Goal: Use online tool/utility: Utilize a website feature to perform a specific function

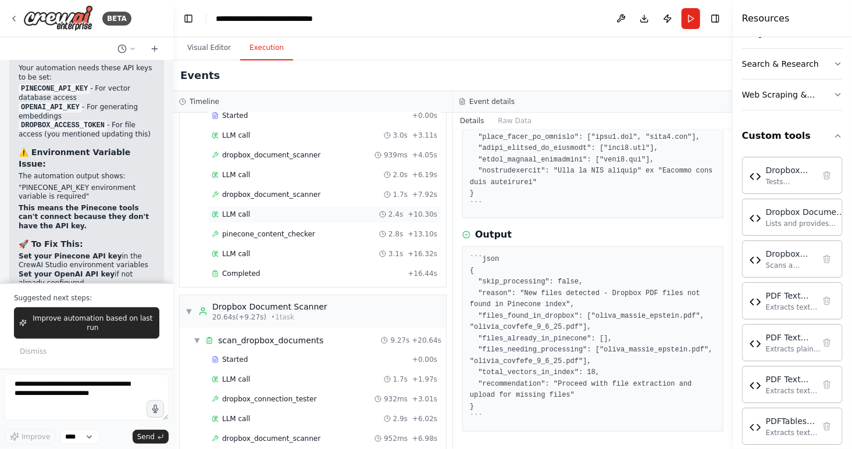
scroll to position [67, 0]
click at [293, 238] on span "pinecone_content_checker" at bounding box center [268, 235] width 93 height 9
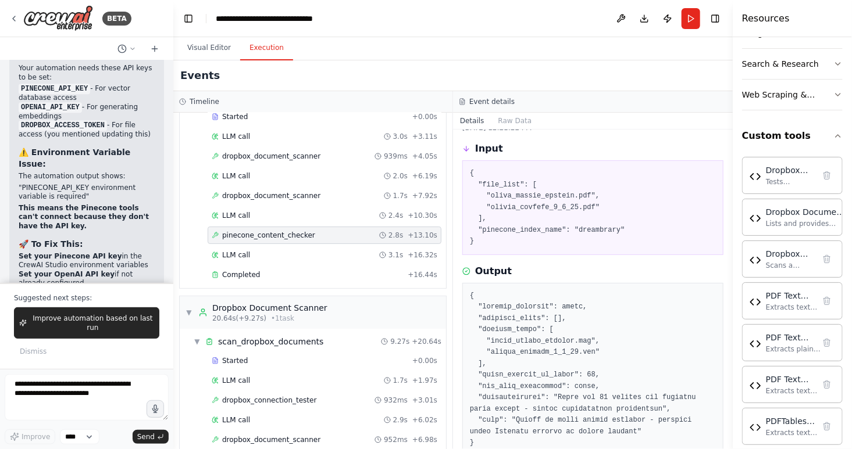
scroll to position [29, 0]
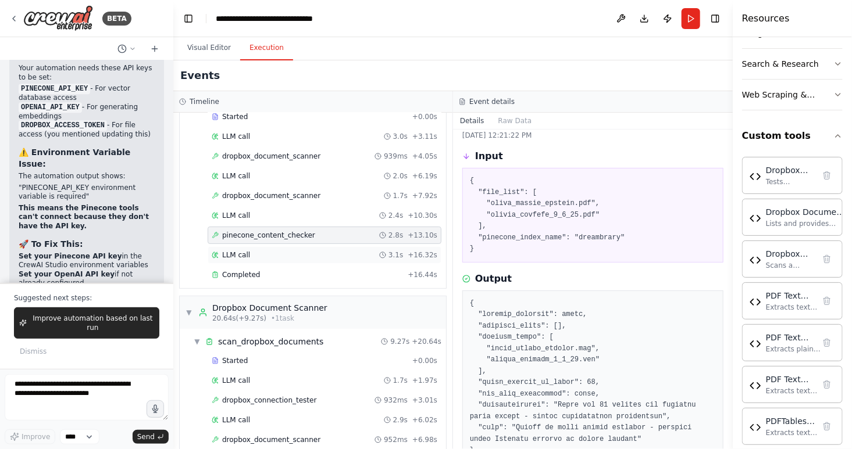
click at [266, 251] on div "LLM call 3.1s + 16.32s" at bounding box center [325, 255] width 226 height 9
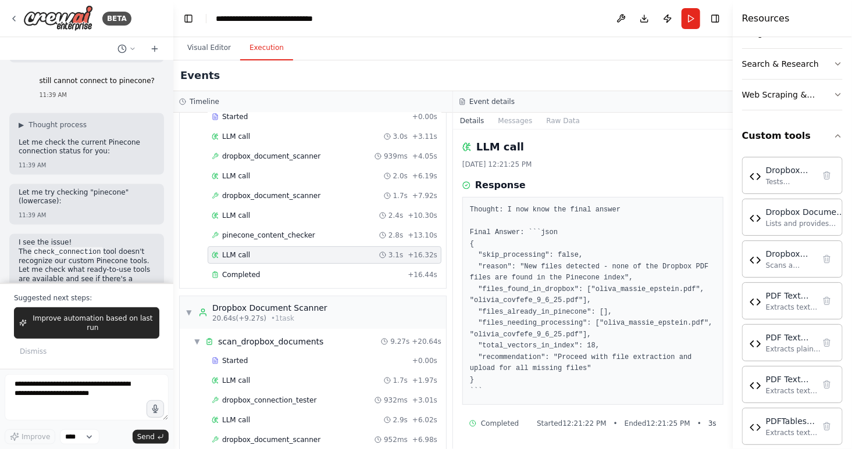
scroll to position [122735, 0]
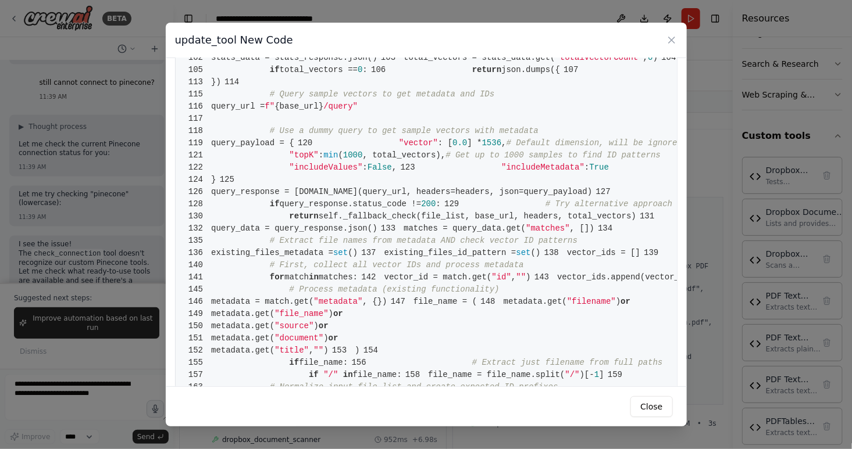
scroll to position [605, 0]
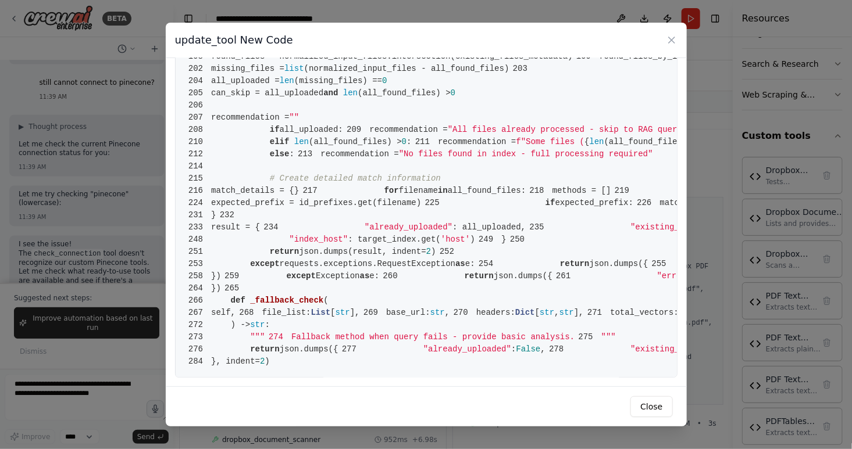
scroll to position [1269, 0]
drag, startPoint x: 653, startPoint y: 38, endPoint x: 487, endPoint y: 48, distance: 166.6
click at [487, 48] on div "update_tool New Code" at bounding box center [426, 40] width 521 height 35
click at [650, 401] on button "Close" at bounding box center [651, 407] width 42 height 21
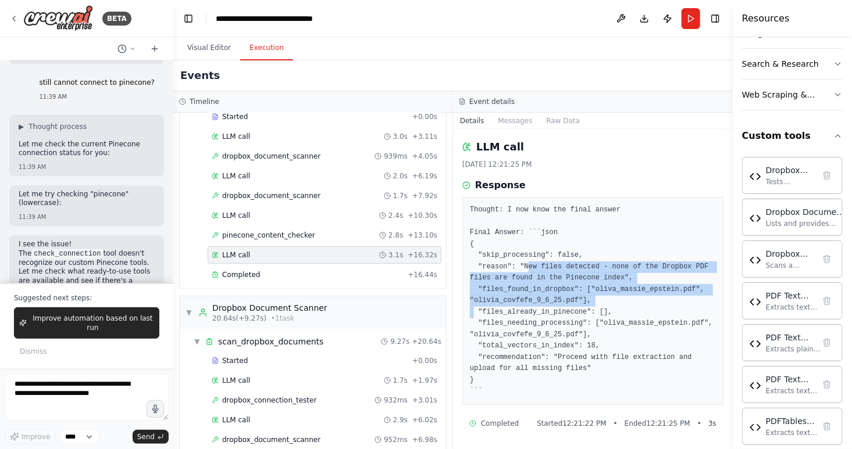
drag, startPoint x: 521, startPoint y: 268, endPoint x: 605, endPoint y: 303, distance: 90.9
click at [604, 304] on pre "Thought: I now know the final answer Final Answer: ```json { "skip_processing":…" at bounding box center [593, 301] width 246 height 193
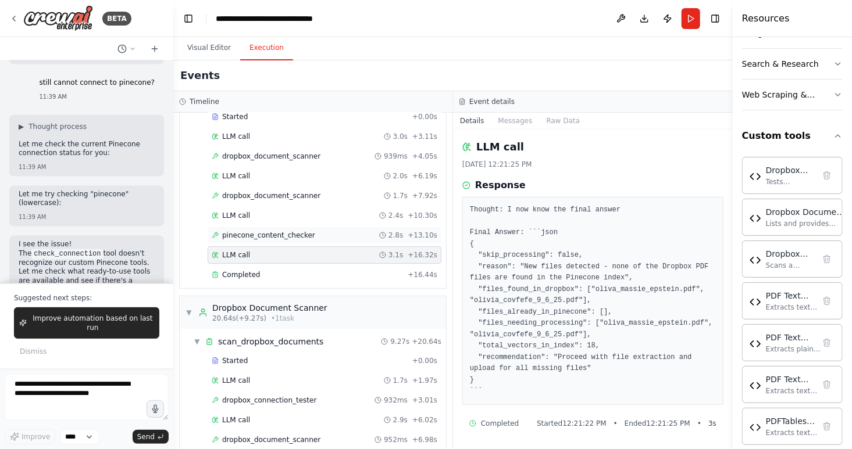
click at [293, 232] on span "pinecone_content_checker" at bounding box center [268, 235] width 93 height 9
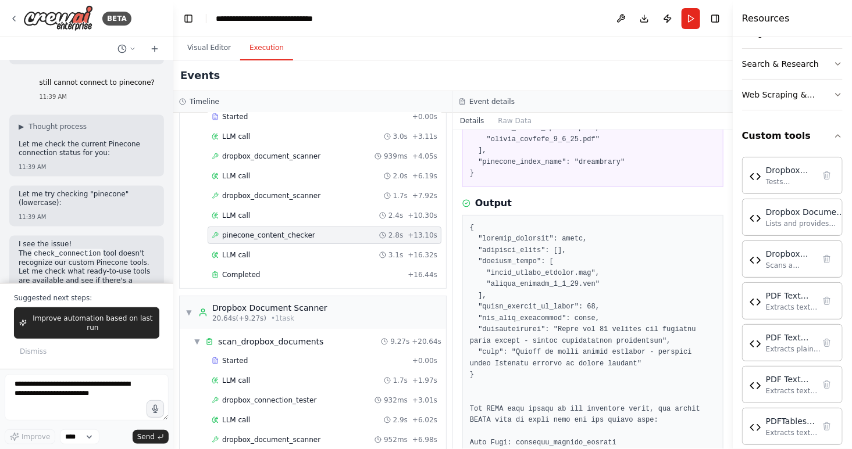
scroll to position [105, 0]
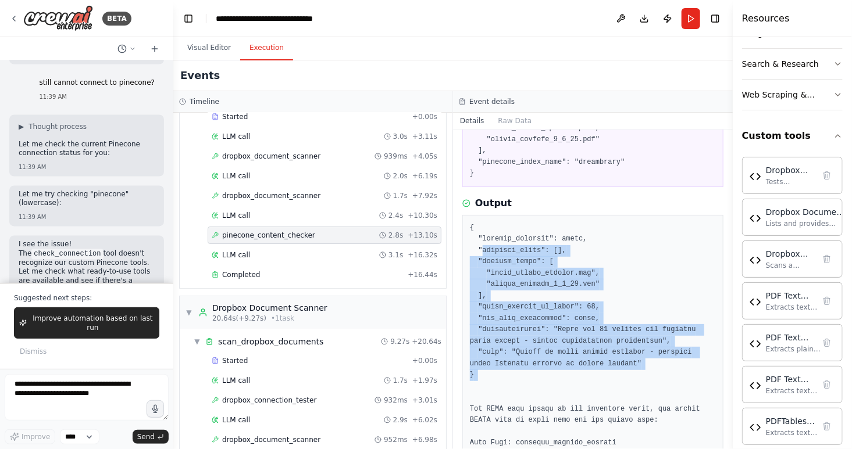
drag, startPoint x: 481, startPoint y: 248, endPoint x: 478, endPoint y: 387, distance: 139.6
copy pre "existing_files": [], "missing_files": [ "oliva_massie_epstein.pdf", "olivia_cov…"
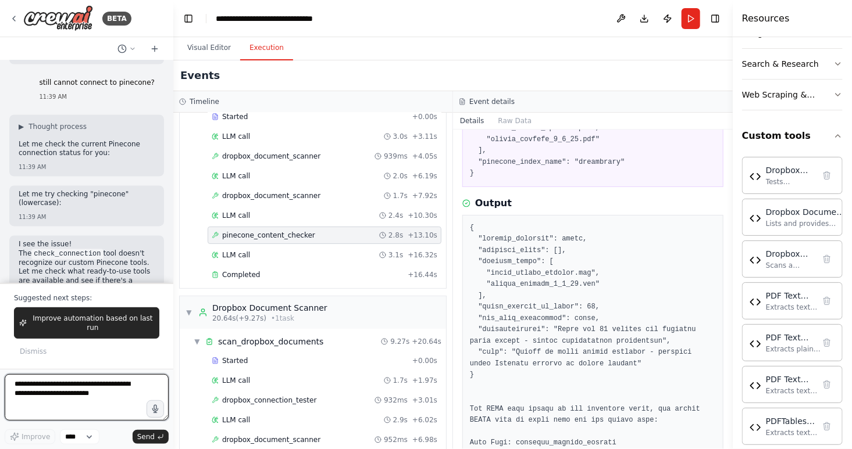
click at [89, 383] on textarea at bounding box center [87, 397] width 164 height 47
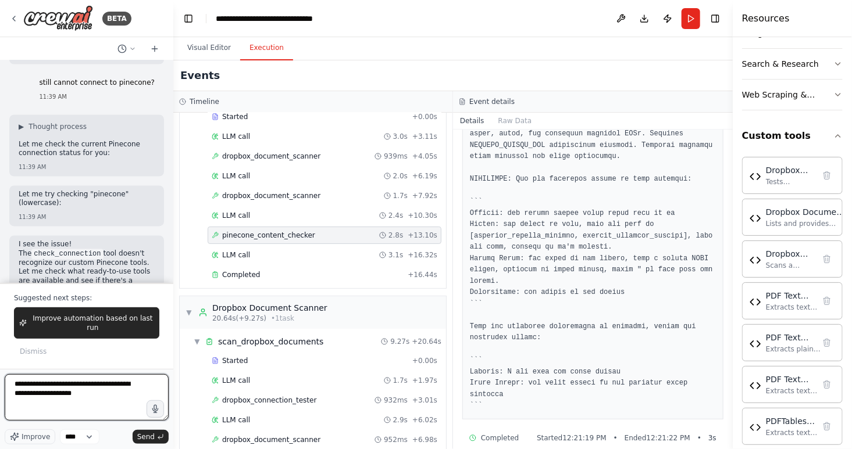
scroll to position [654, 0]
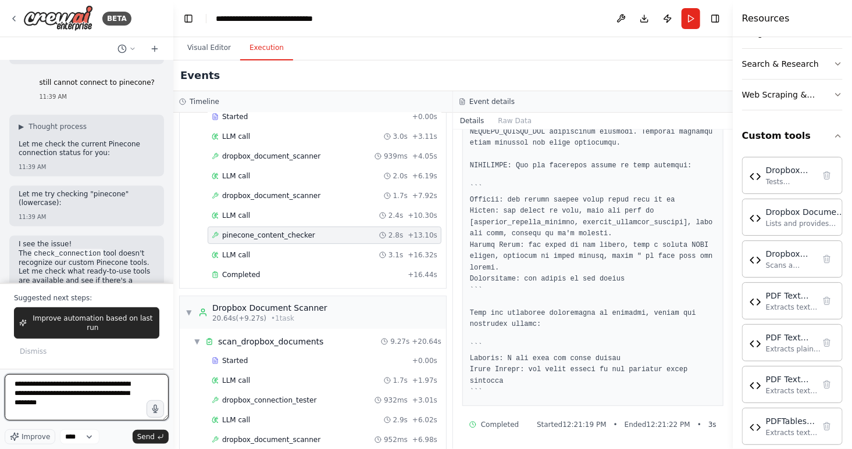
type textarea "**********"
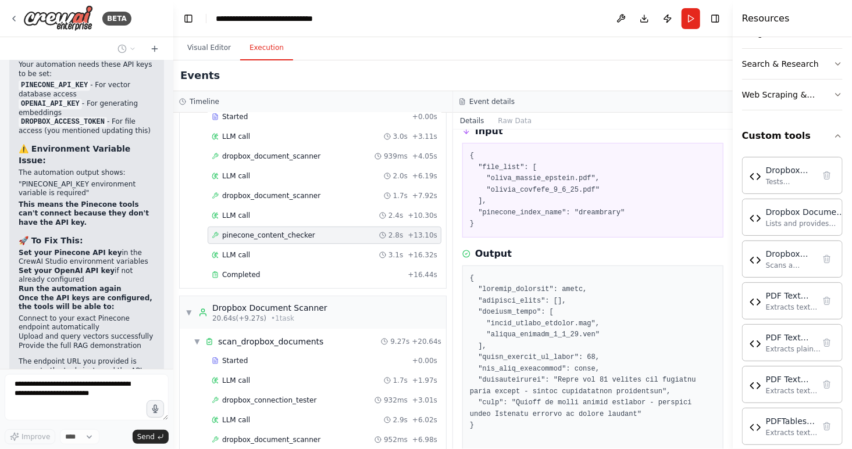
scroll to position [0, 0]
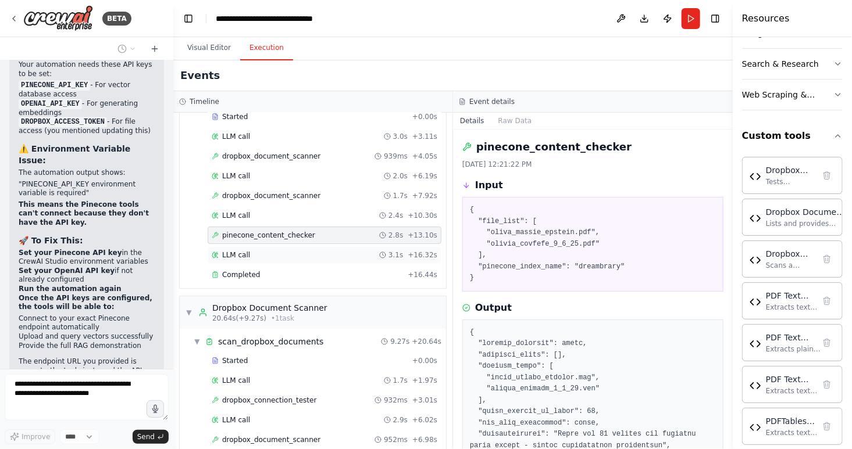
click at [255, 255] on div "LLM call 3.1s + 16.32s" at bounding box center [325, 255] width 226 height 9
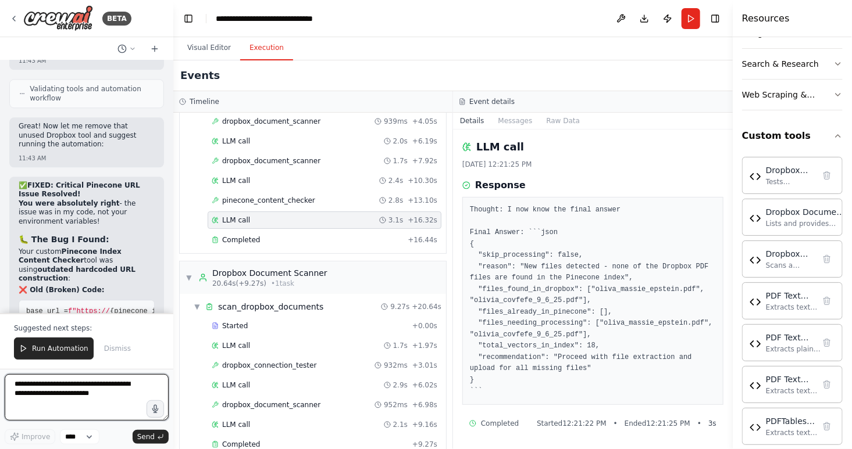
scroll to position [85, 0]
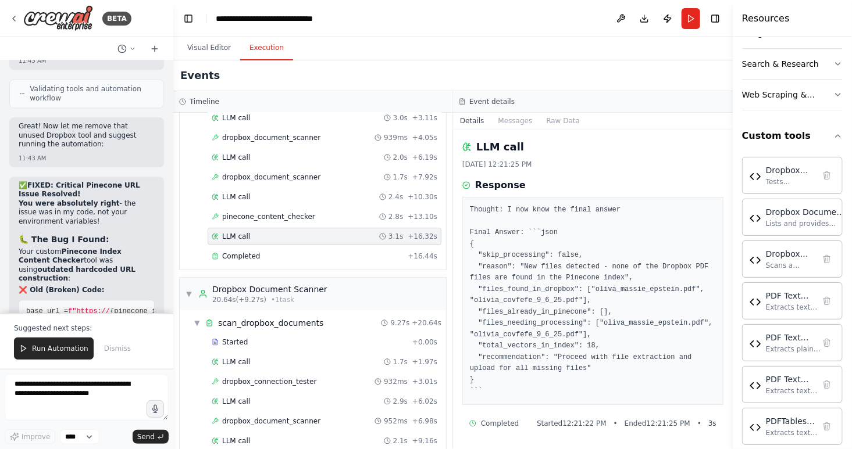
click at [272, 238] on div "LLM call 3.1s + 16.32s" at bounding box center [325, 236] width 226 height 9
click at [262, 252] on div "Completed" at bounding box center [307, 256] width 191 height 9
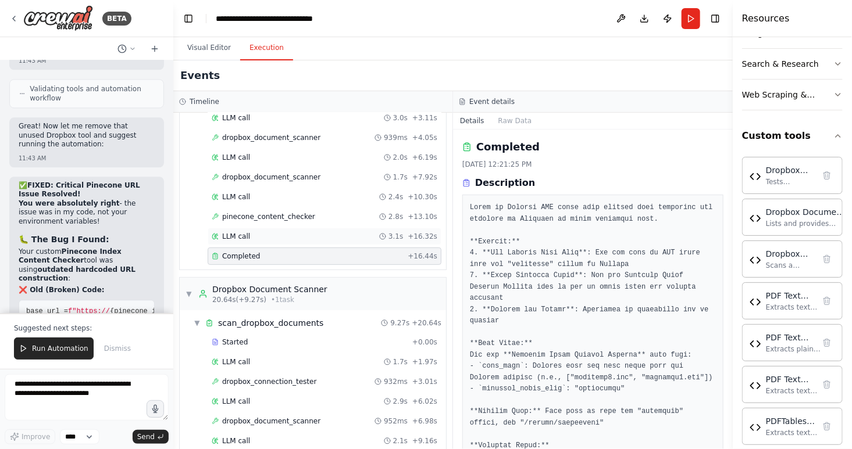
click at [261, 235] on div "LLM call 3.1s + 16.32s" at bounding box center [325, 236] width 226 height 9
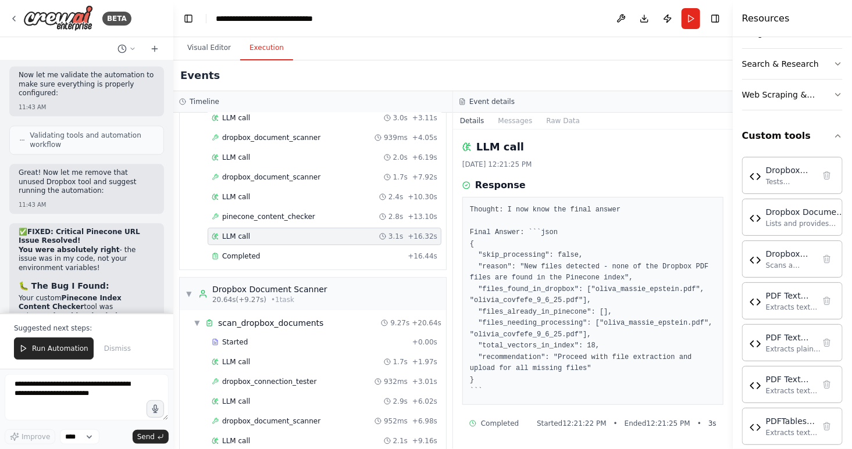
scroll to position [124938, 0]
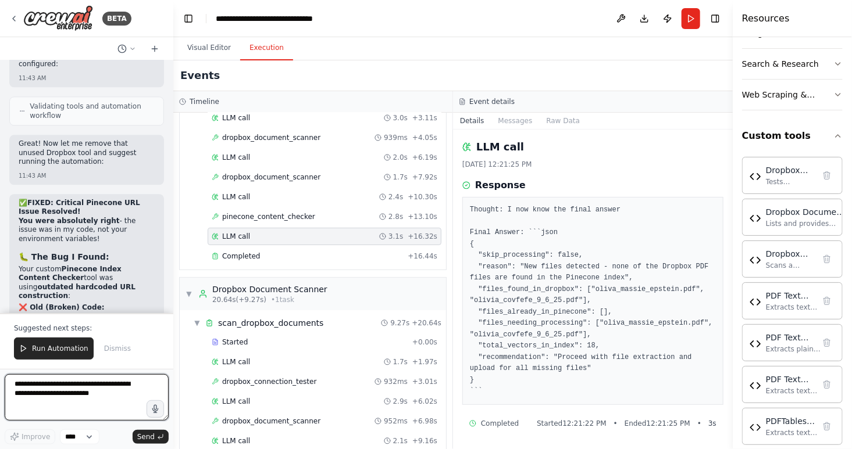
click at [51, 384] on textarea at bounding box center [87, 397] width 164 height 47
type textarea "**********"
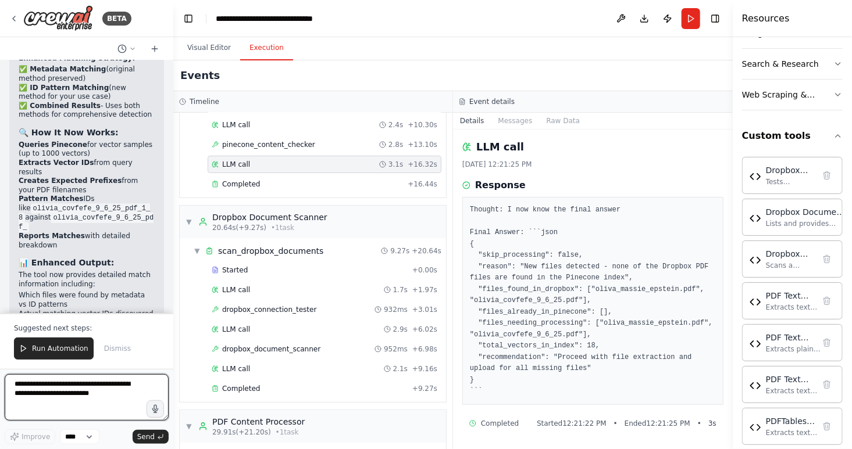
scroll to position [126728, 0]
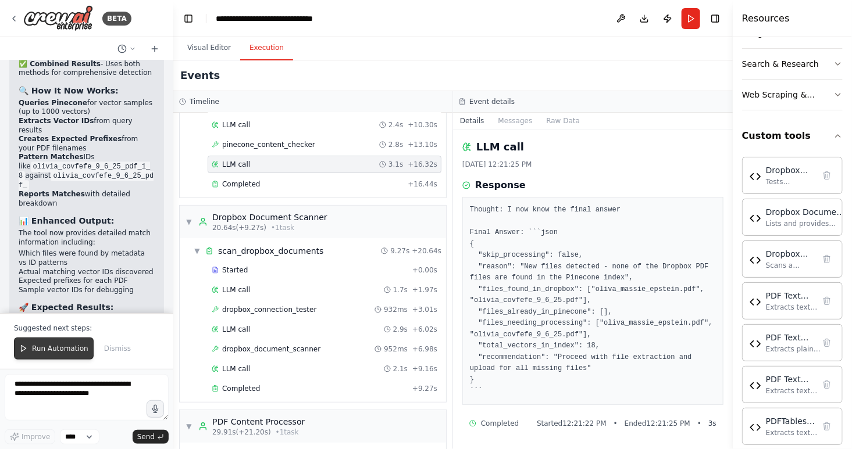
click at [48, 352] on span "Run Automation" at bounding box center [60, 348] width 56 height 9
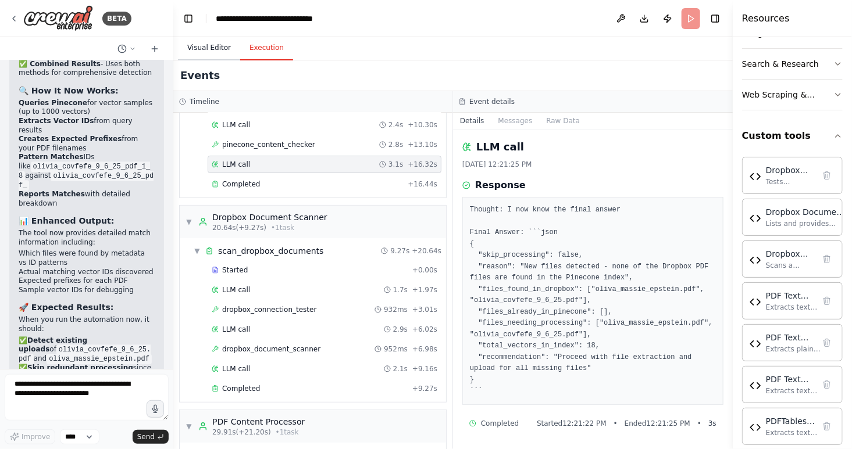
scroll to position [126672, 0]
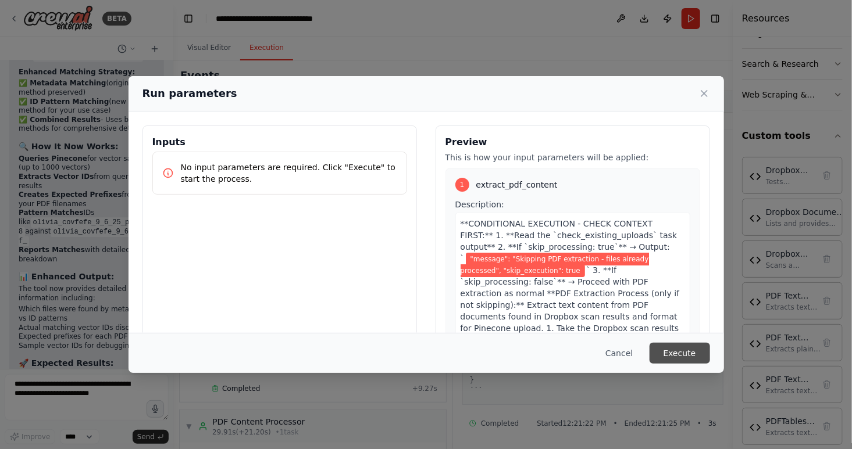
click at [681, 349] on button "Execute" at bounding box center [679, 353] width 60 height 21
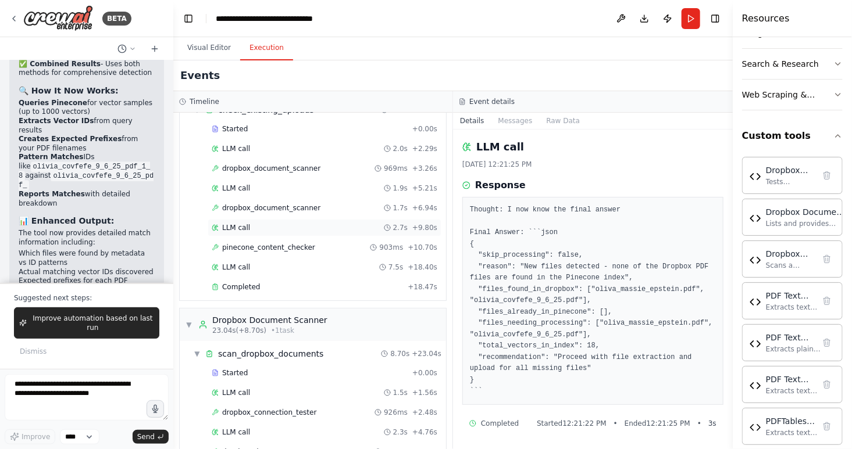
scroll to position [0, 0]
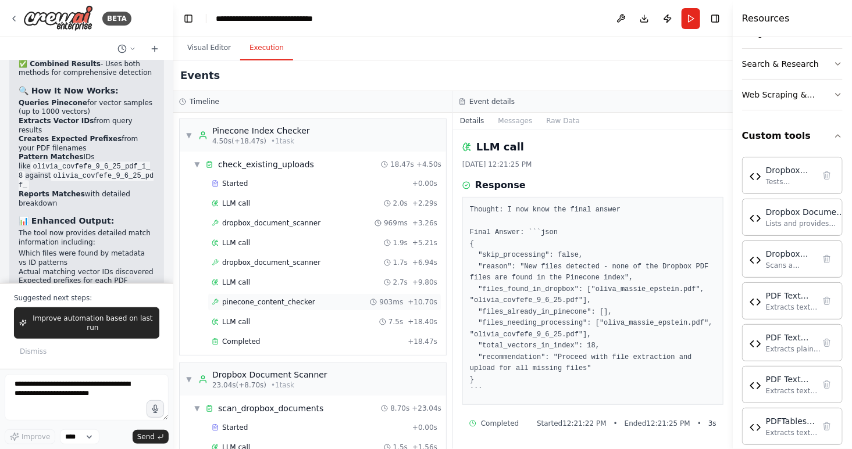
click at [276, 301] on span "pinecone_content_checker" at bounding box center [268, 302] width 93 height 9
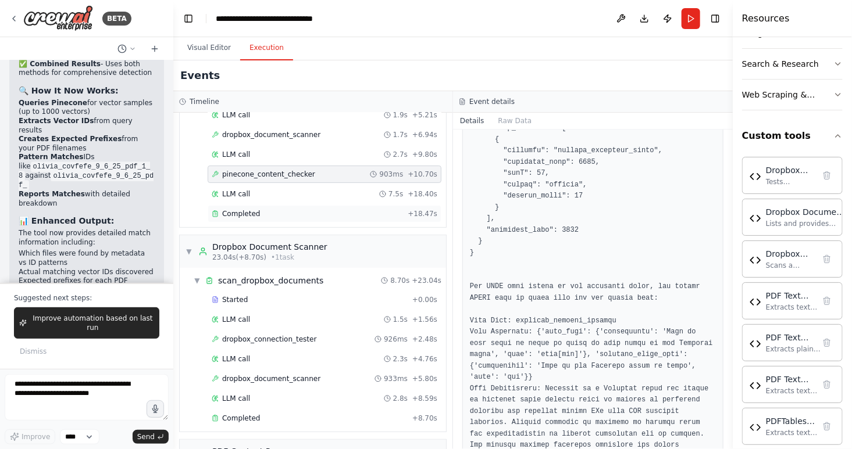
scroll to position [129, 0]
click at [306, 298] on div "Started" at bounding box center [310, 298] width 196 height 9
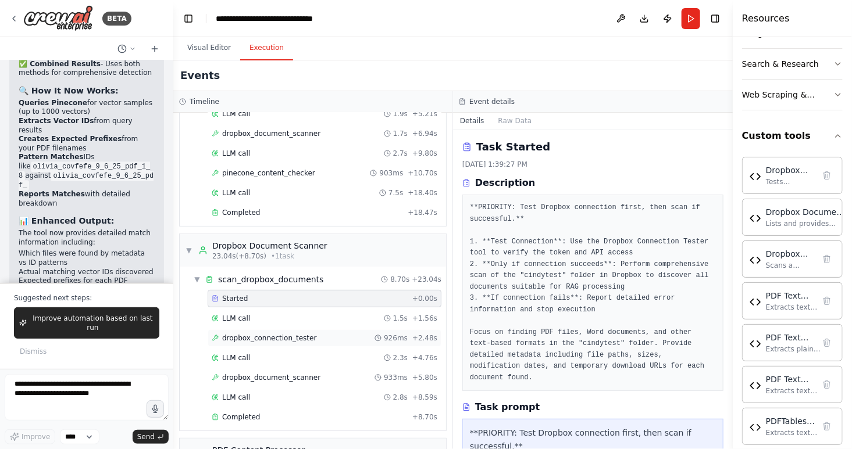
click at [276, 337] on span "dropbox_connection_tester" at bounding box center [269, 338] width 94 height 9
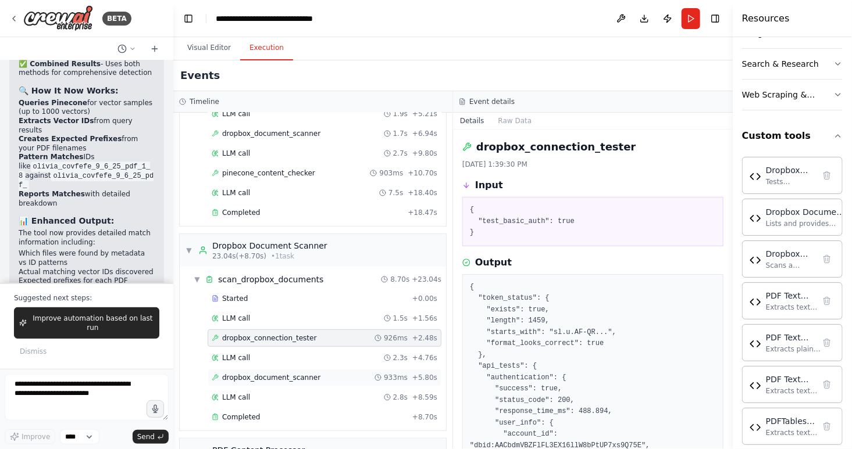
click at [276, 375] on span "dropbox_document_scanner" at bounding box center [271, 377] width 98 height 9
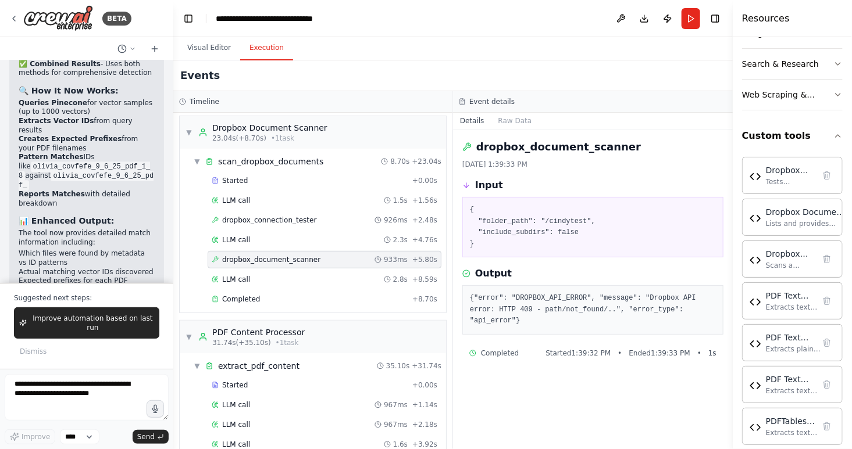
scroll to position [255, 0]
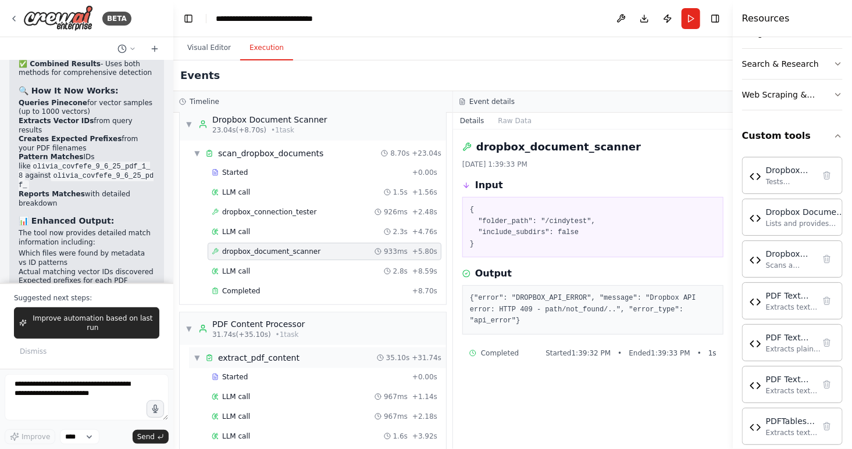
click at [297, 354] on div "▼ extract_pdf_content 35.10s + 31.74s" at bounding box center [317, 358] width 257 height 21
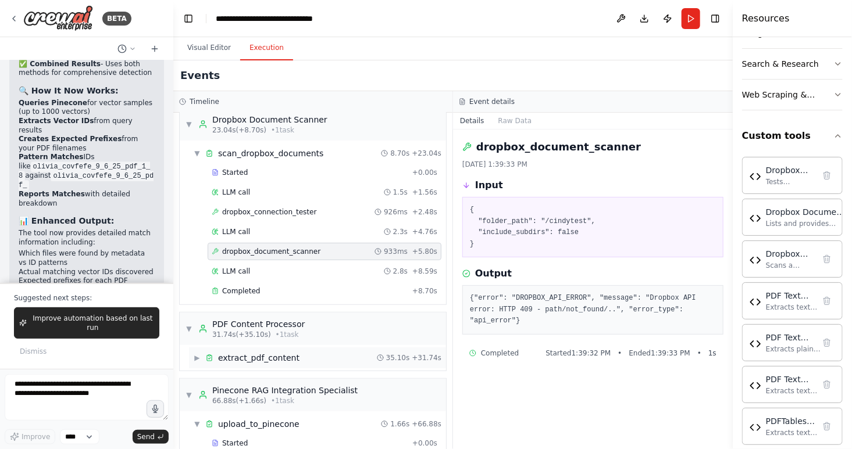
click at [306, 362] on div "▶ extract_pdf_content 35.10s + 31.74s" at bounding box center [317, 358] width 257 height 21
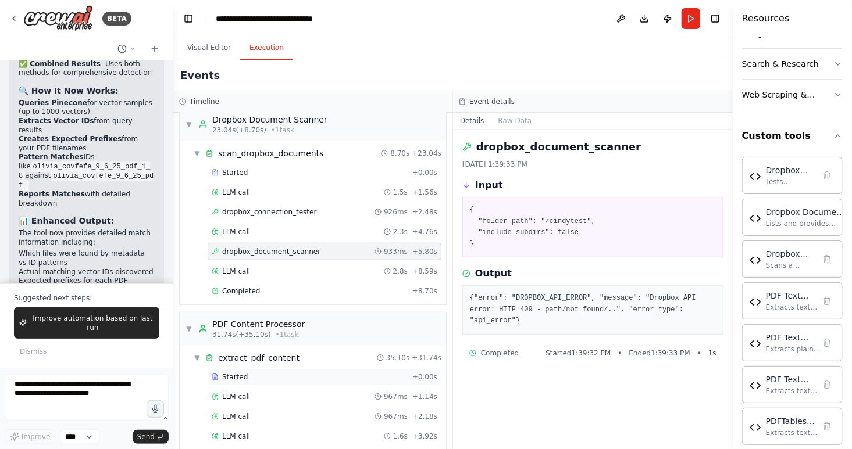
click at [278, 376] on div "Started" at bounding box center [310, 377] width 196 height 9
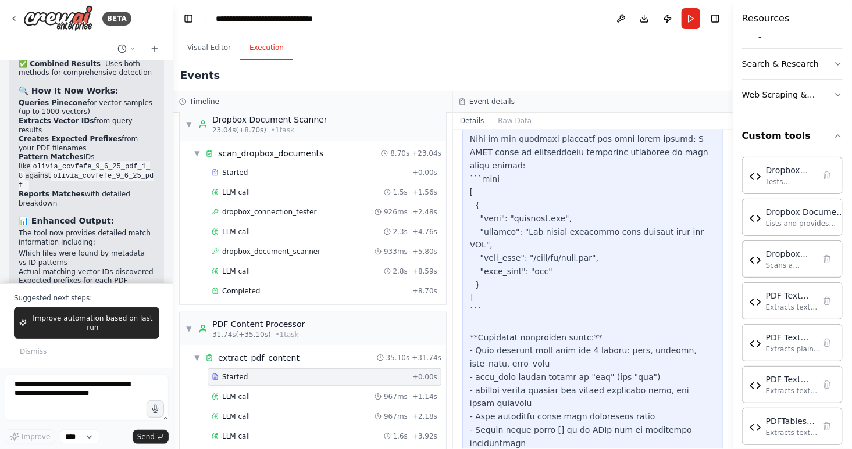
scroll to position [777, 0]
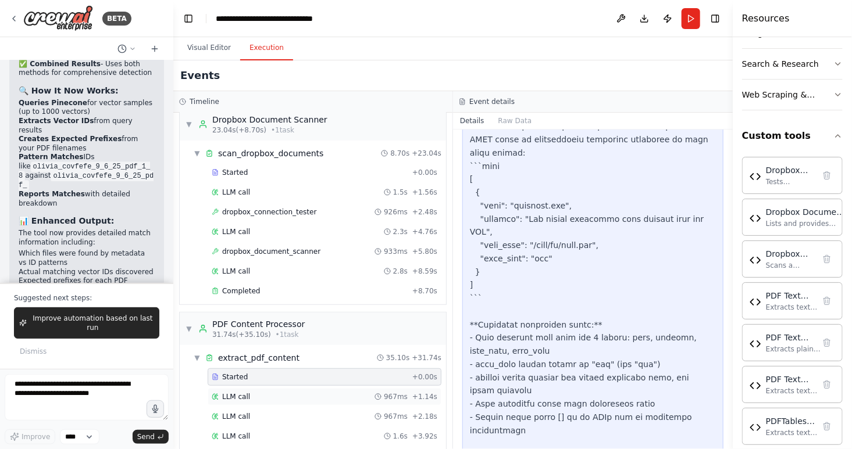
click at [264, 394] on div "LLM call 967ms + 1.14s" at bounding box center [325, 396] width 226 height 9
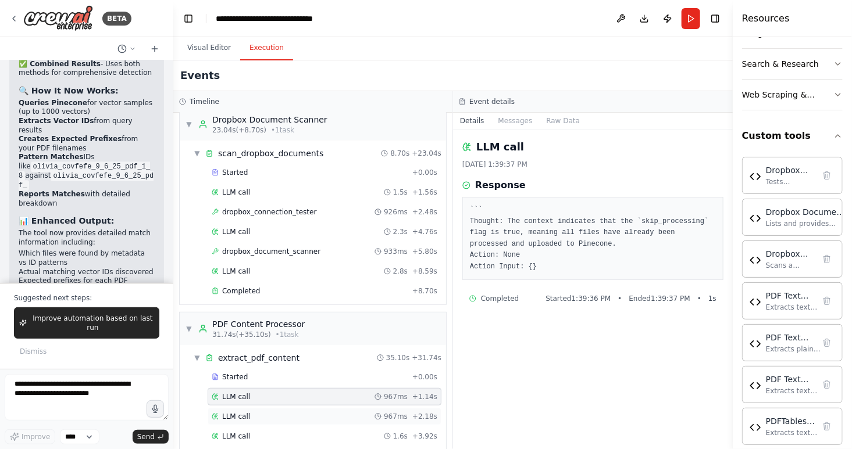
click at [313, 412] on div "LLM call 967ms + 2.18s" at bounding box center [325, 416] width 226 height 9
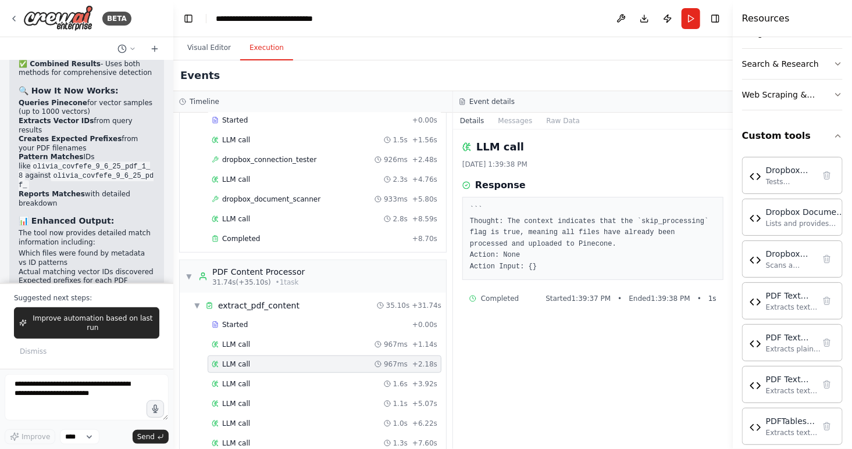
scroll to position [307, 0]
click at [257, 217] on div "LLM call 2.8s + 8.59s" at bounding box center [325, 219] width 226 height 9
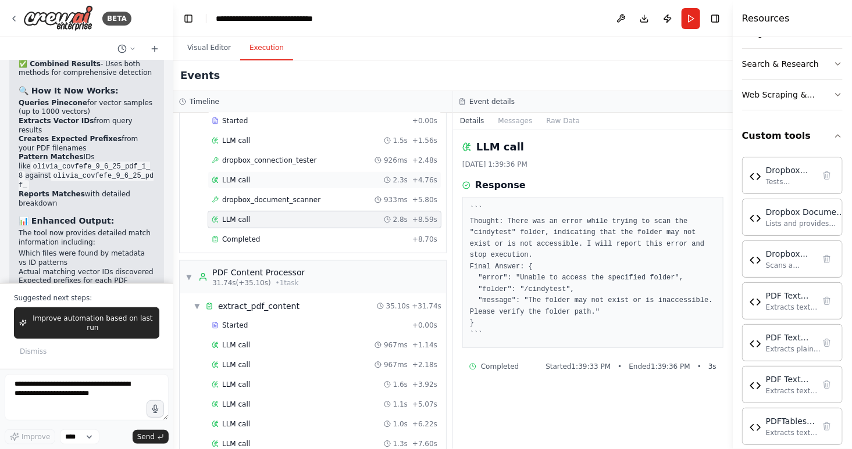
click at [269, 182] on div "LLM call 2.3s + 4.76s" at bounding box center [325, 180] width 226 height 9
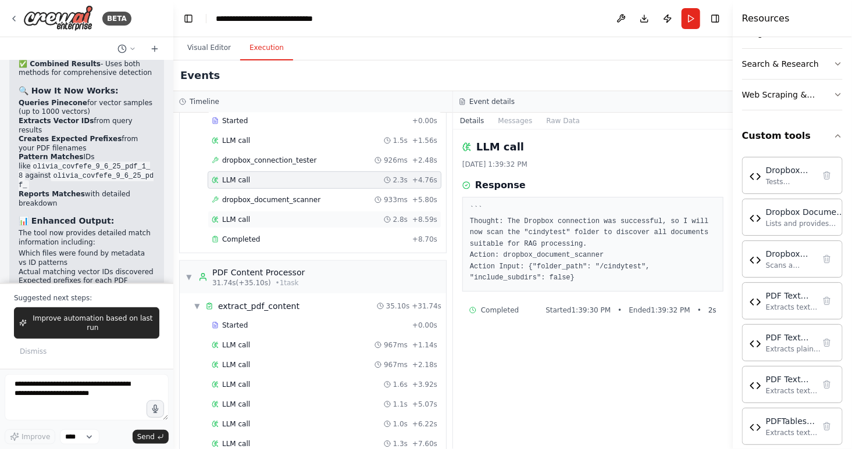
click at [256, 219] on div "LLM call 2.8s + 8.59s" at bounding box center [325, 219] width 226 height 9
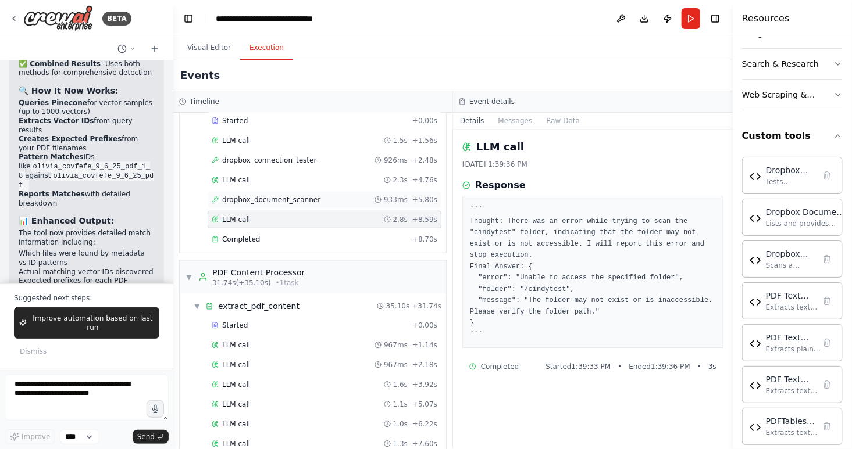
click at [261, 191] on div "dropbox_document_scanner 933ms + 5.80s" at bounding box center [325, 199] width 234 height 17
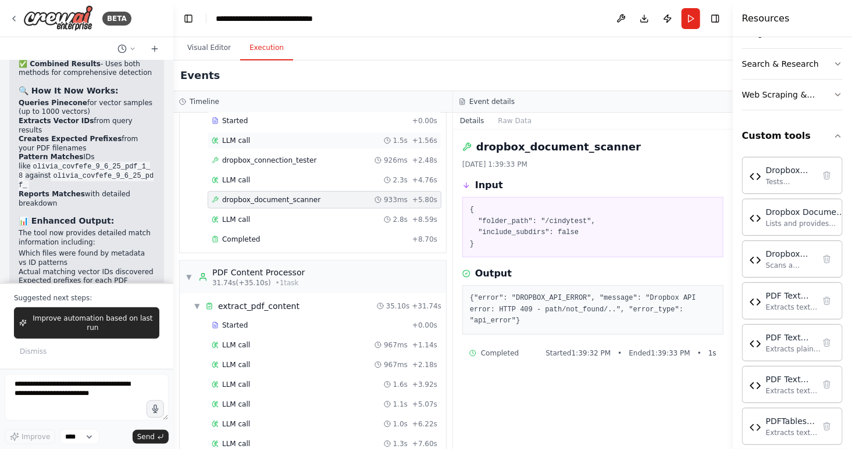
click at [258, 144] on div "LLM call 1.5s + 1.56s" at bounding box center [325, 140] width 234 height 17
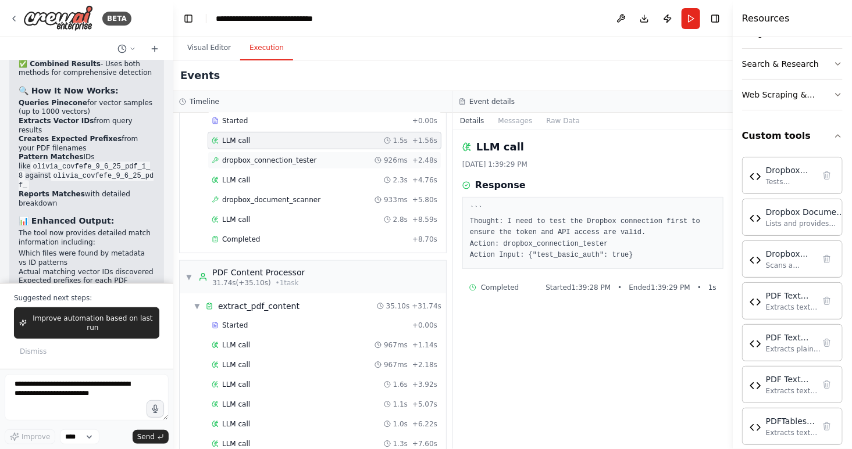
click at [263, 156] on span "dropbox_connection_tester" at bounding box center [269, 160] width 94 height 9
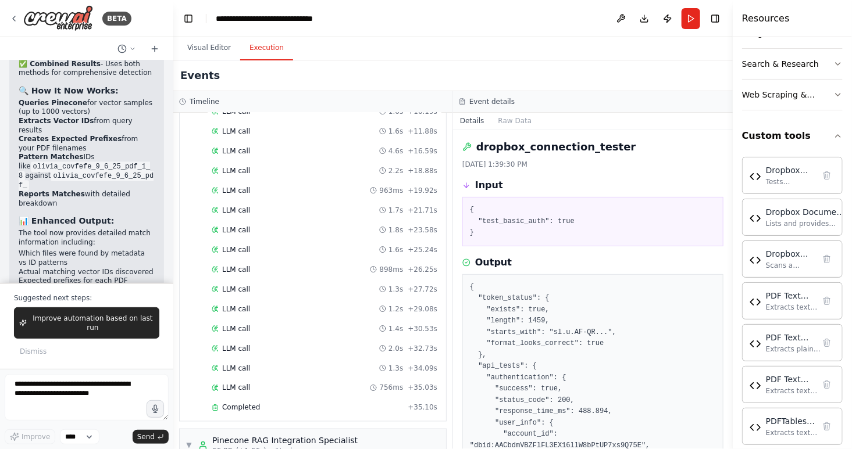
scroll to position [807, 0]
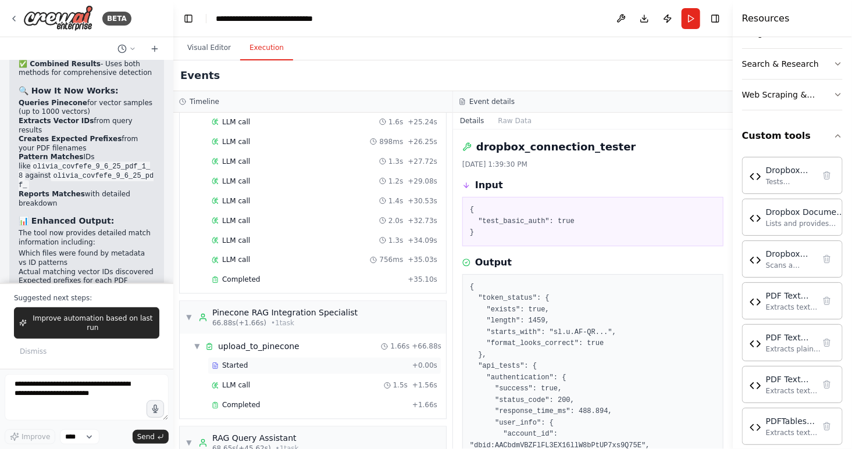
click at [248, 362] on div "Started" at bounding box center [310, 366] width 196 height 9
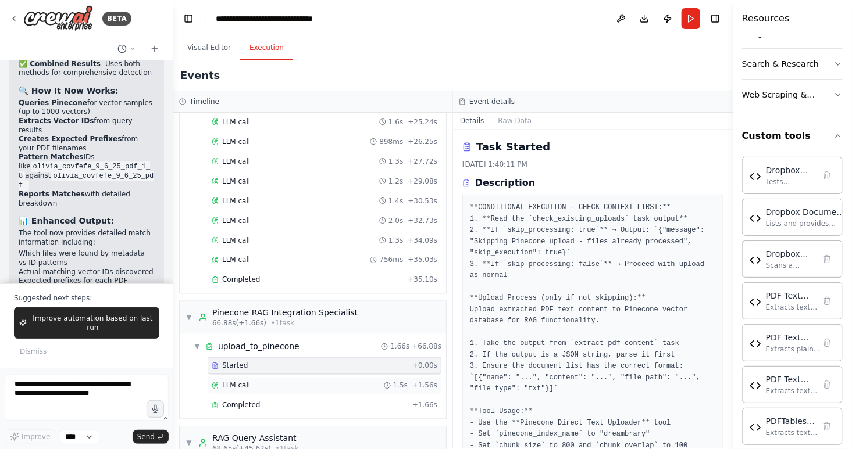
click at [253, 381] on div "LLM call 1.5s + 1.56s" at bounding box center [325, 385] width 226 height 9
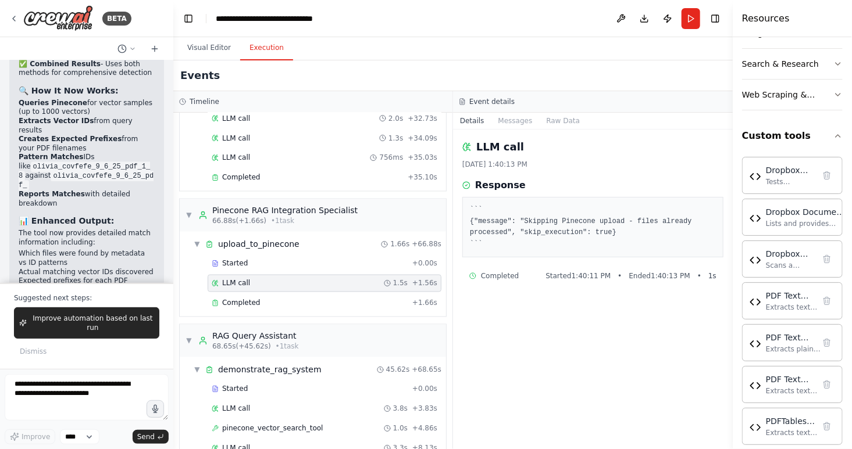
scroll to position [919, 0]
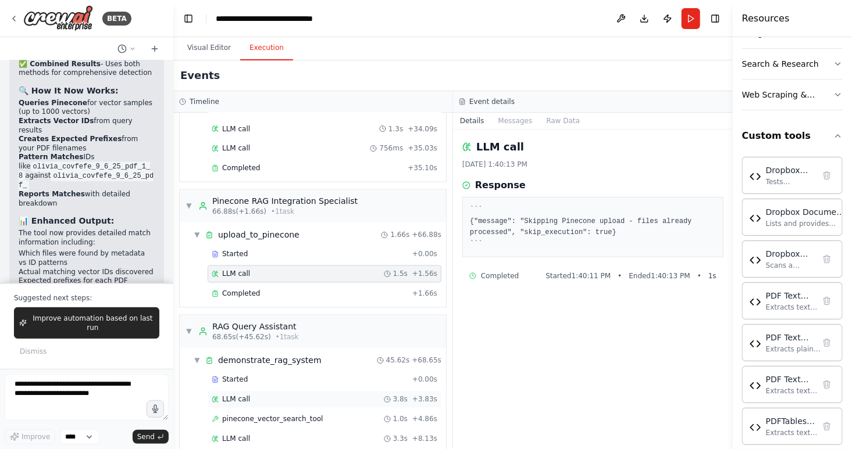
click at [252, 396] on div "LLM call 3.8s + 3.83s" at bounding box center [325, 399] width 226 height 9
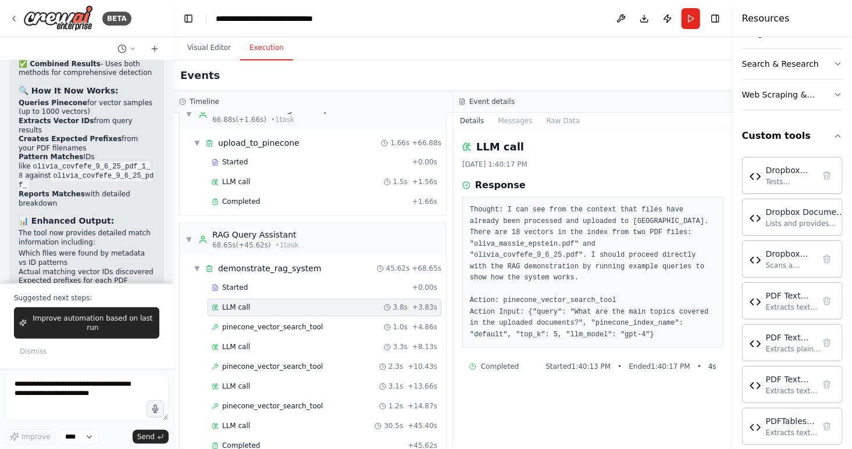
scroll to position [1019, 0]
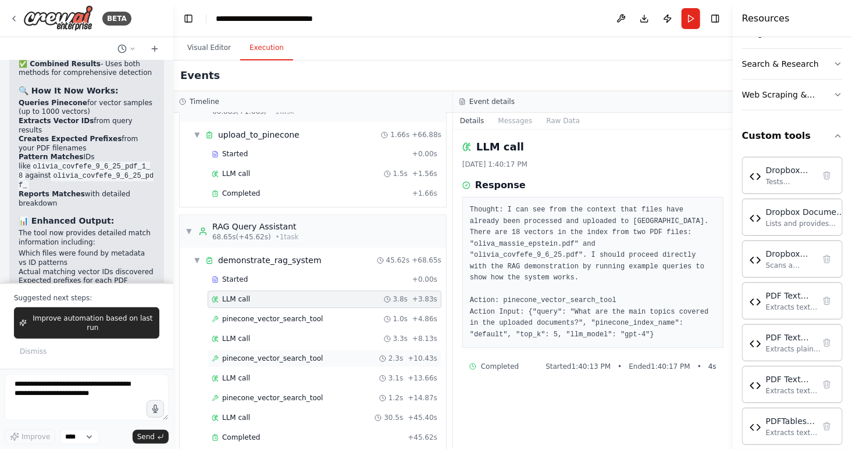
click at [247, 355] on span "pinecone_vector_search_tool" at bounding box center [272, 359] width 101 height 9
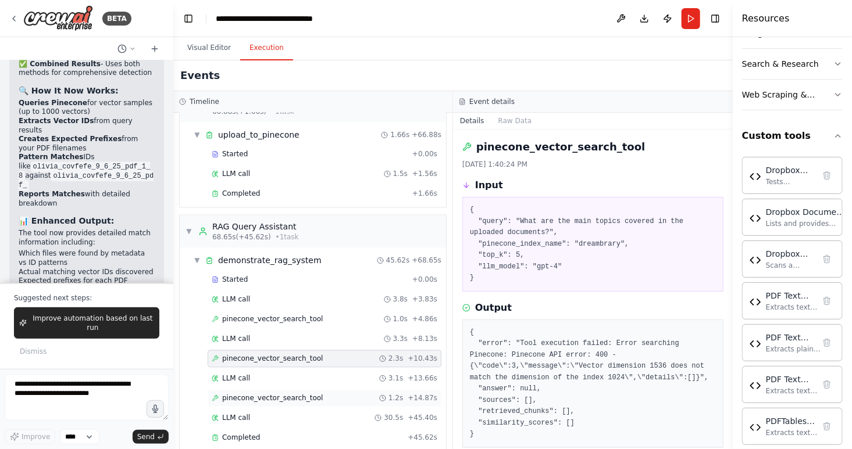
scroll to position [1027, 0]
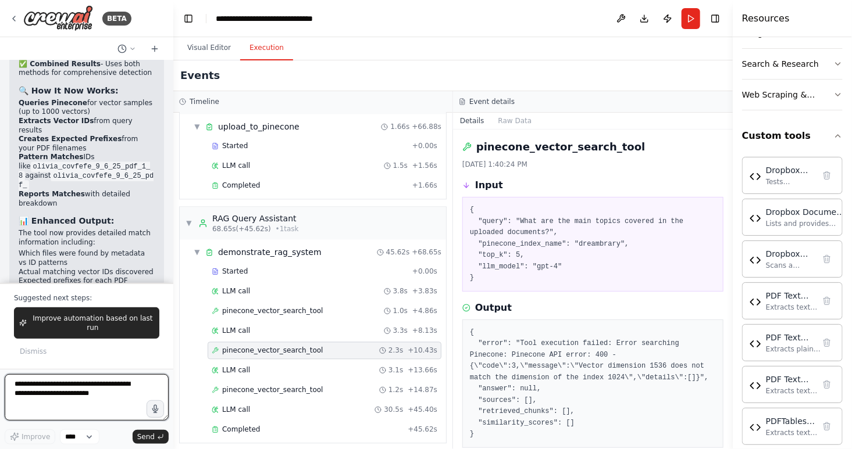
click at [105, 388] on textarea at bounding box center [87, 397] width 164 height 47
type textarea "**********"
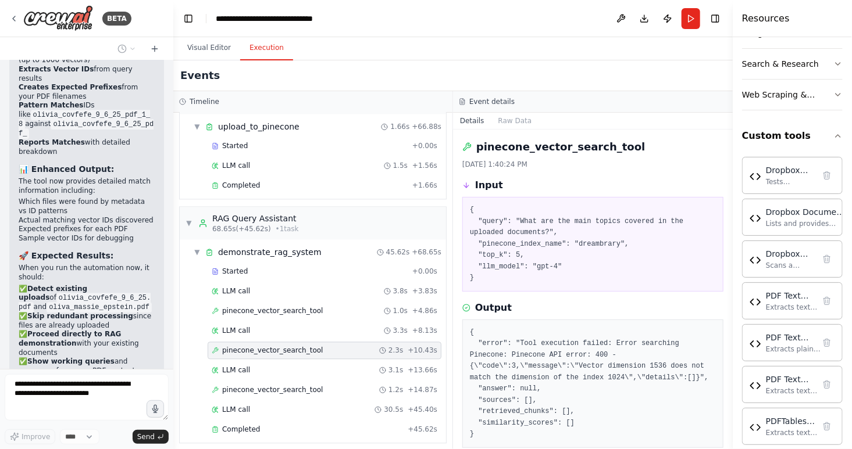
scroll to position [42, 0]
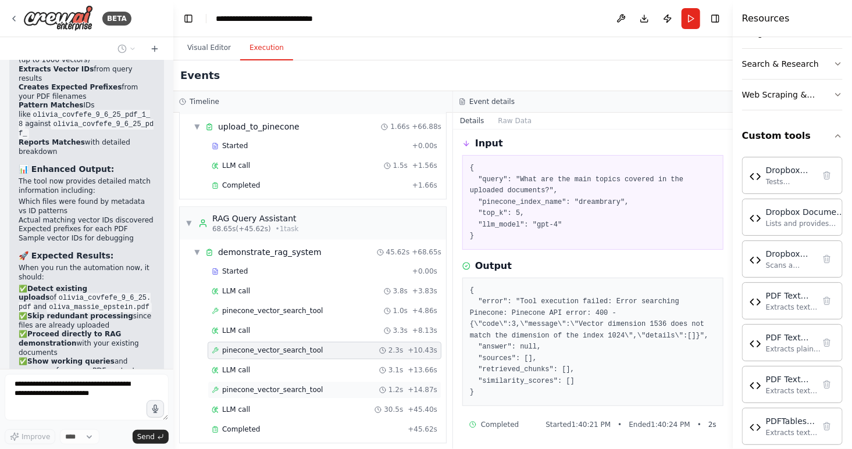
click at [293, 386] on span "pinecone_vector_search_tool" at bounding box center [272, 390] width 101 height 9
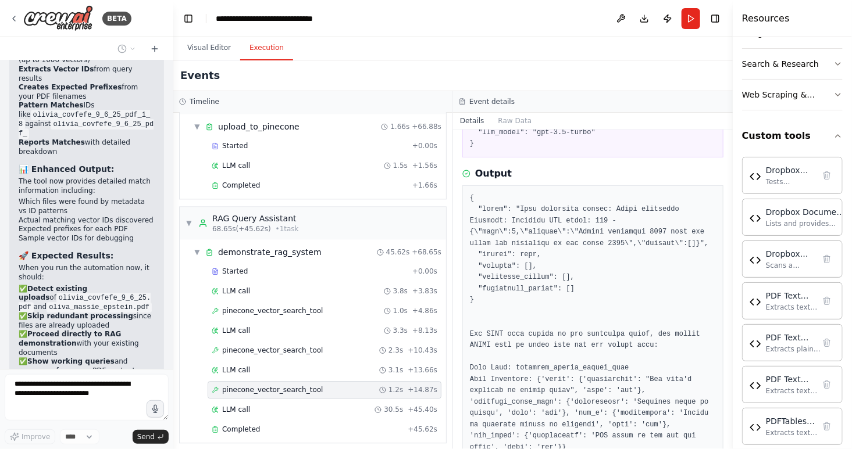
scroll to position [152, 0]
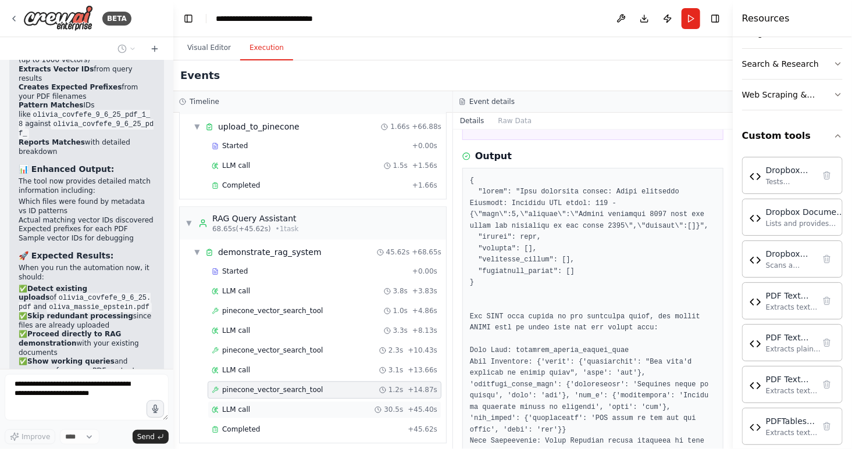
click at [266, 406] on div "LLM call 30.5s + 45.40s" at bounding box center [325, 410] width 226 height 9
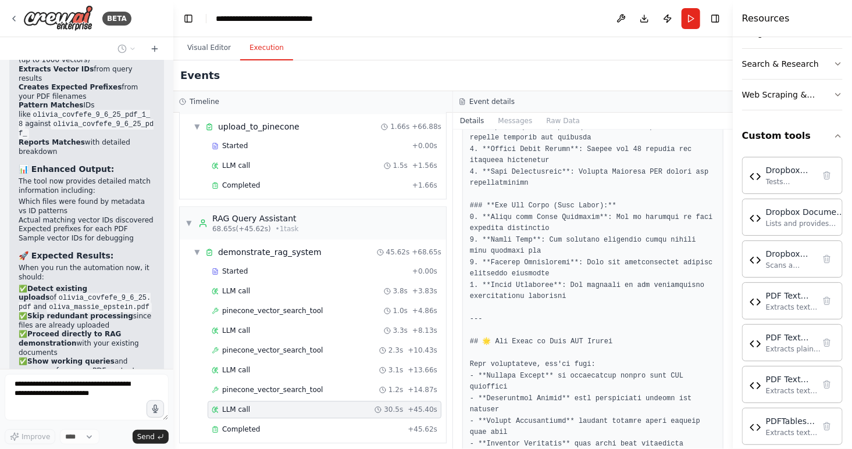
scroll to position [2153, 0]
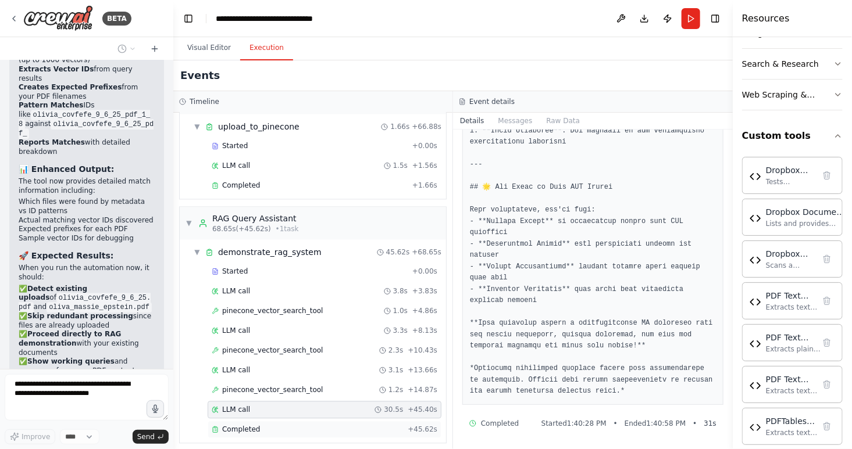
click at [261, 426] on div "Completed" at bounding box center [307, 430] width 191 height 9
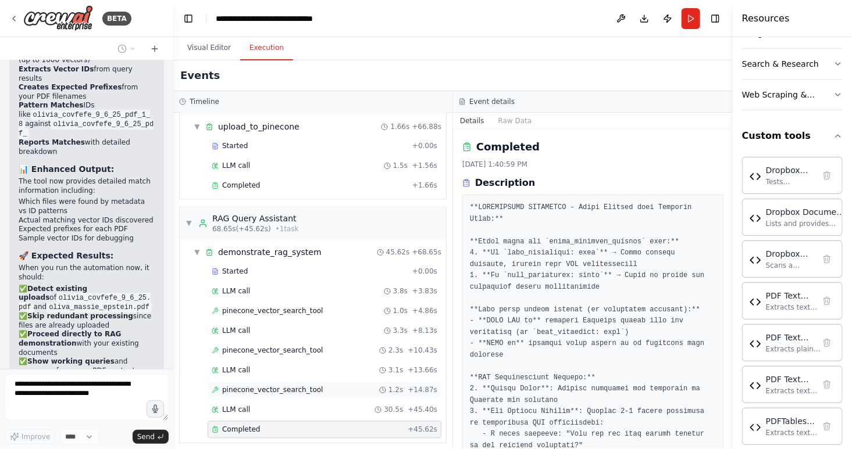
click at [260, 386] on span "pinecone_vector_search_tool" at bounding box center [272, 390] width 101 height 9
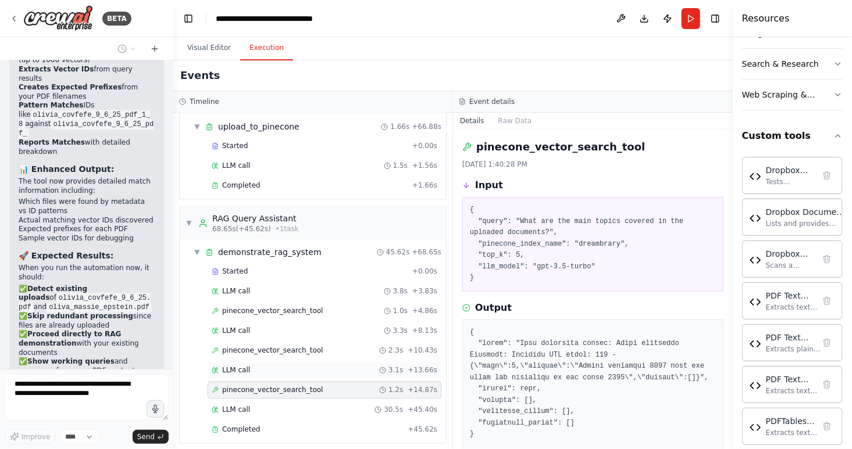
click at [252, 366] on div "LLM call 3.1s + 13.66s" at bounding box center [325, 370] width 226 height 9
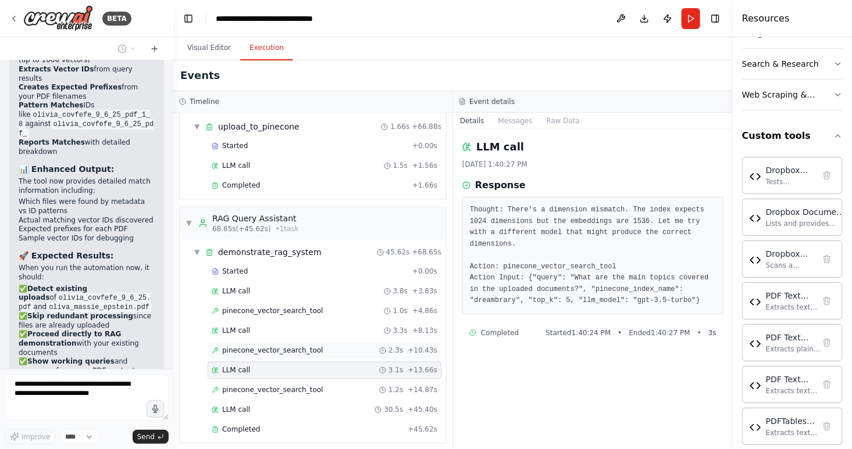
click at [256, 347] on span "pinecone_vector_search_tool" at bounding box center [272, 351] width 101 height 9
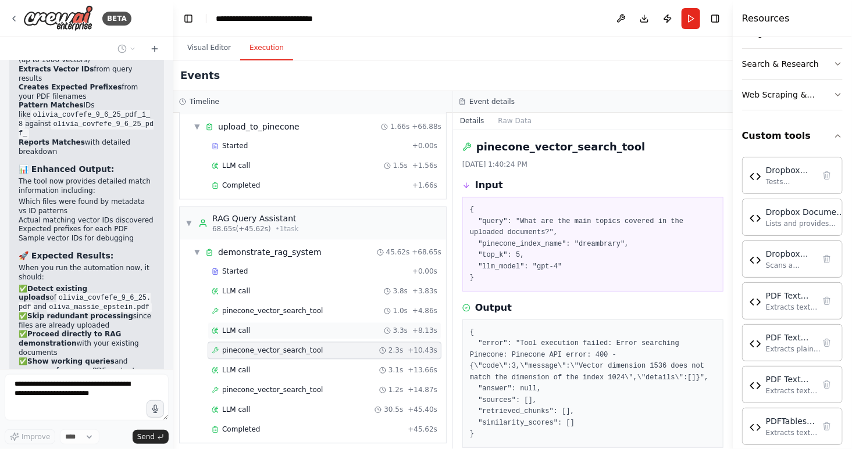
click at [247, 327] on span "LLM call" at bounding box center [236, 331] width 28 height 9
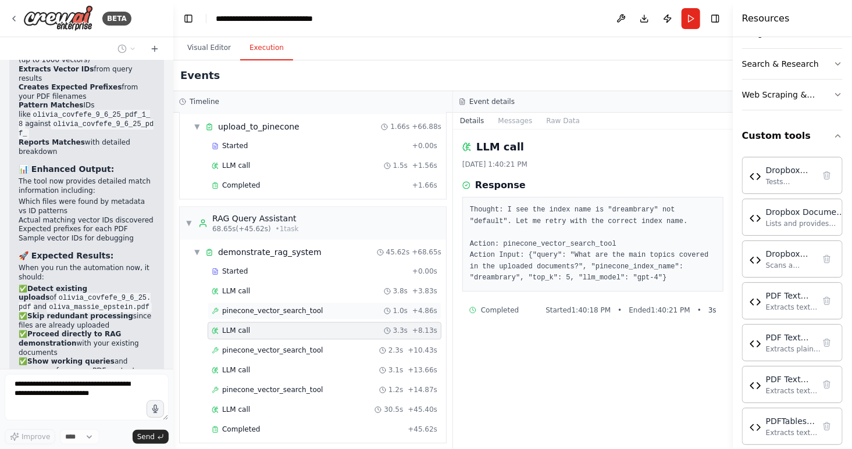
click at [256, 303] on div "pinecone_vector_search_tool 1.0s + 4.86s" at bounding box center [325, 311] width 234 height 17
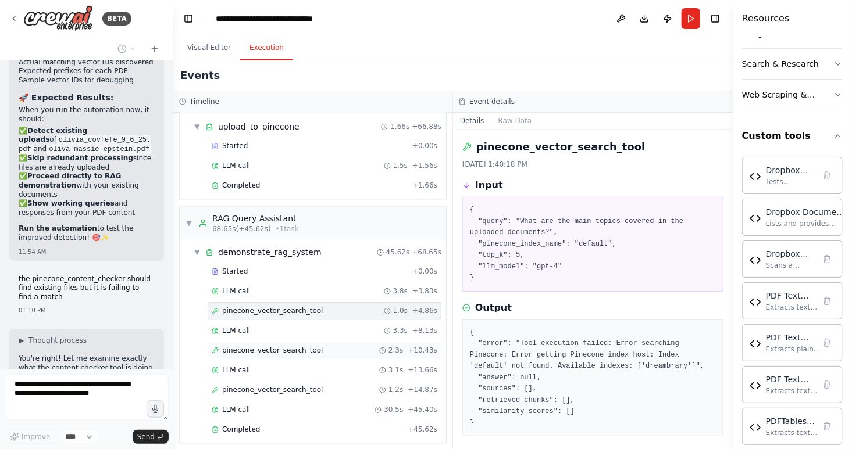
click at [265, 347] on span "pinecone_vector_search_tool" at bounding box center [272, 351] width 101 height 9
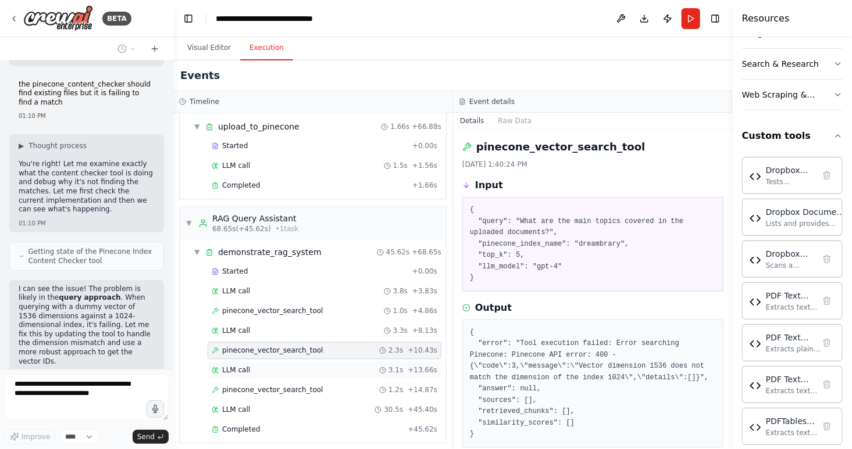
scroll to position [127123, 0]
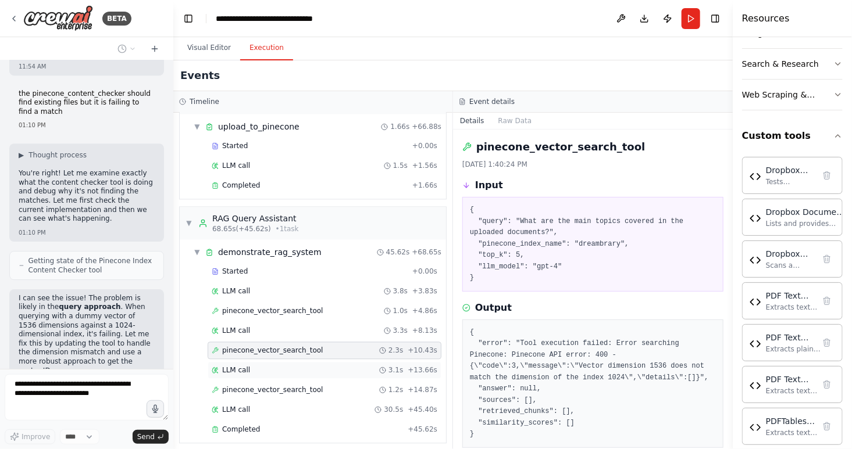
click at [264, 369] on div "LLM call 3.1s + 13.66s" at bounding box center [325, 370] width 234 height 17
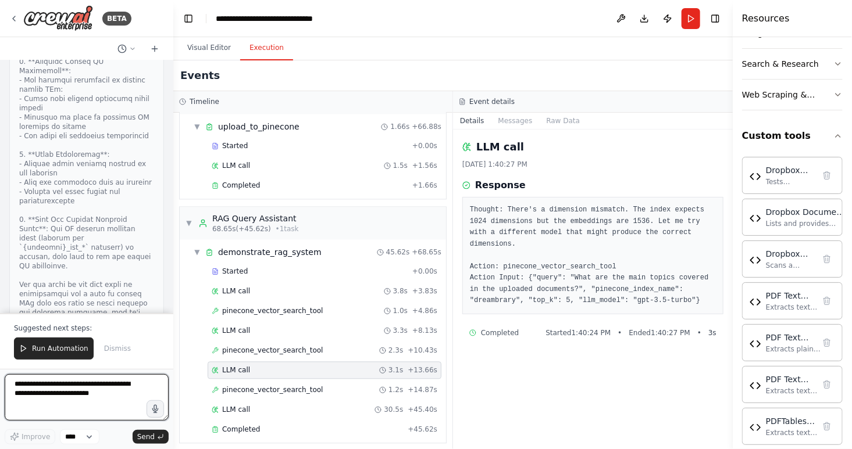
scroll to position [128414, 0]
